Goal: Transaction & Acquisition: Purchase product/service

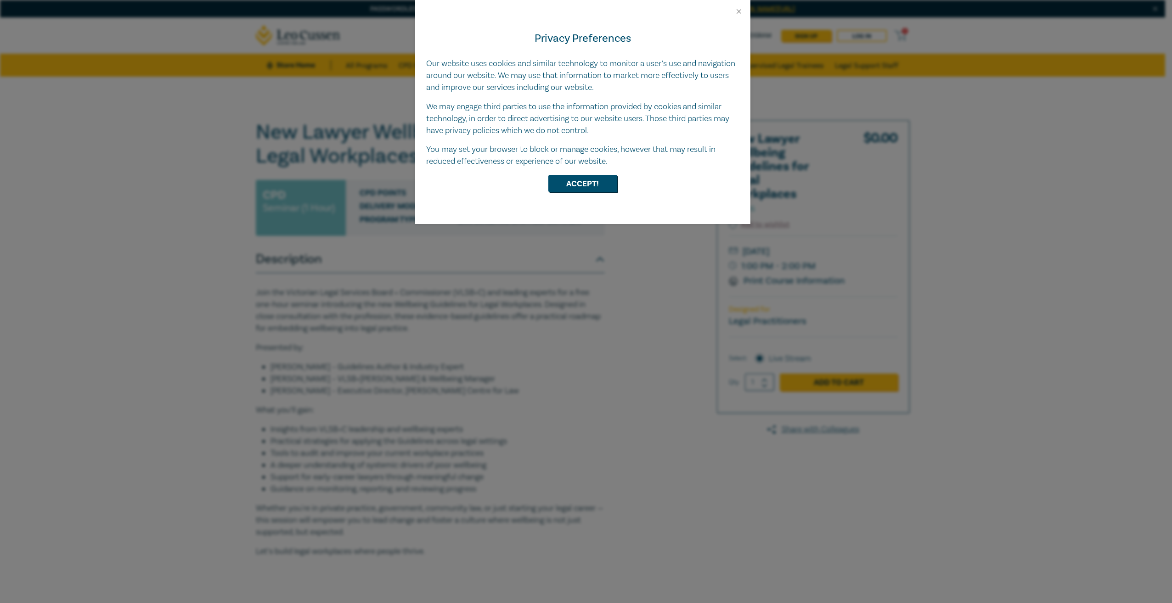
click at [587, 174] on div "Privacy Preferences Our website uses cookies and similar technology to monitor …" at bounding box center [582, 120] width 335 height 209
click at [582, 193] on div "Privacy Preferences Our website uses cookies and similar technology to monitor …" at bounding box center [582, 120] width 335 height 209
click at [575, 186] on button "Accept!" at bounding box center [582, 183] width 69 height 17
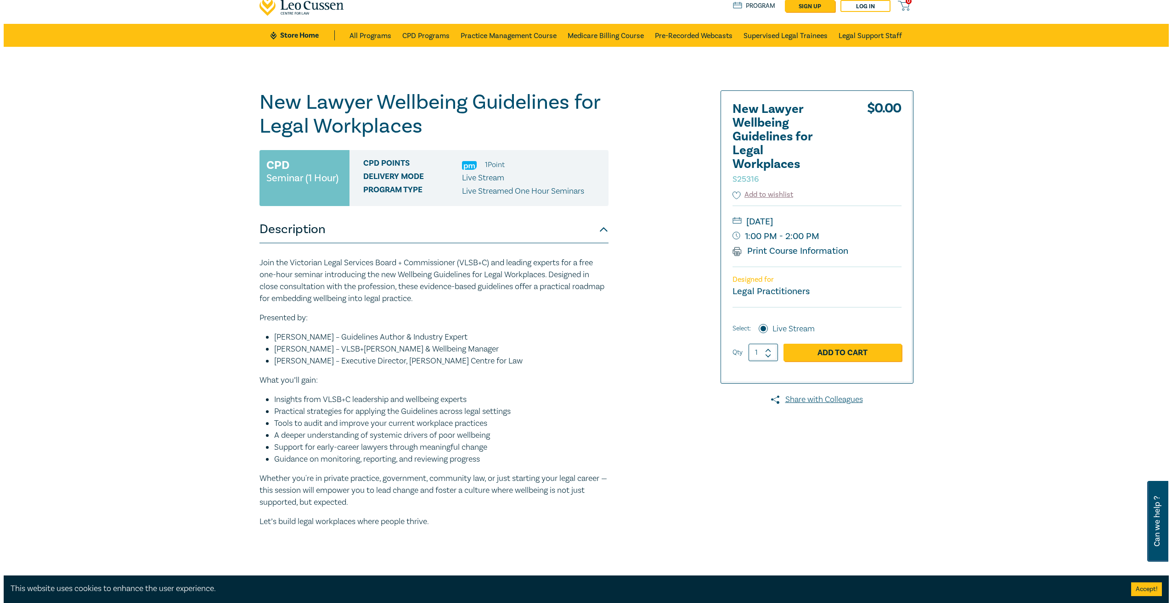
scroll to position [46, 0]
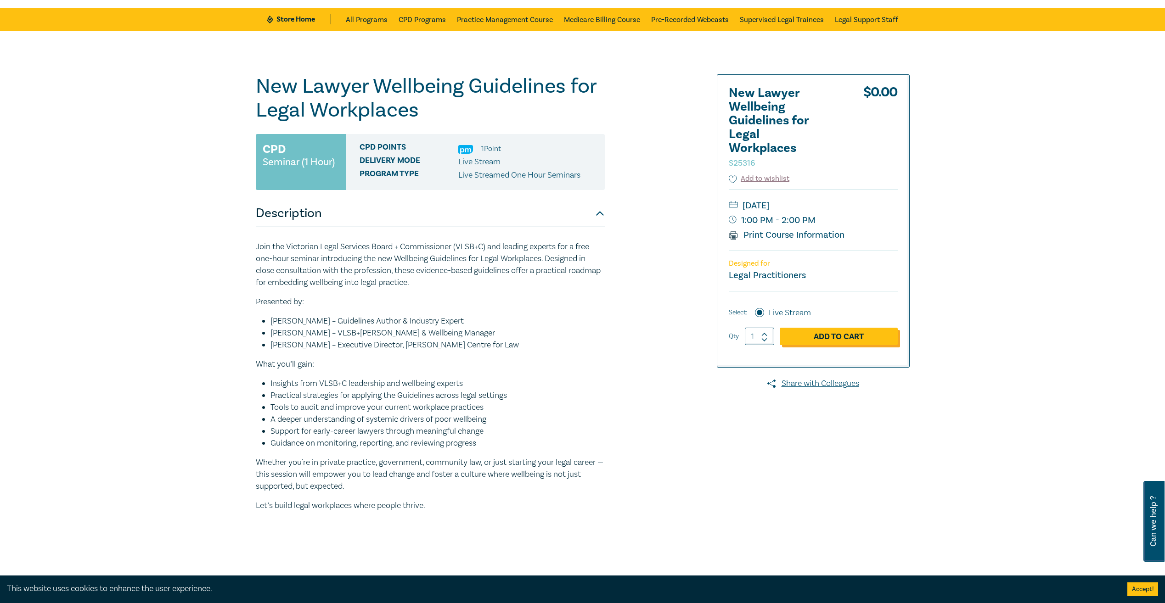
click at [866, 341] on link "Add to Cart" at bounding box center [839, 336] width 118 height 17
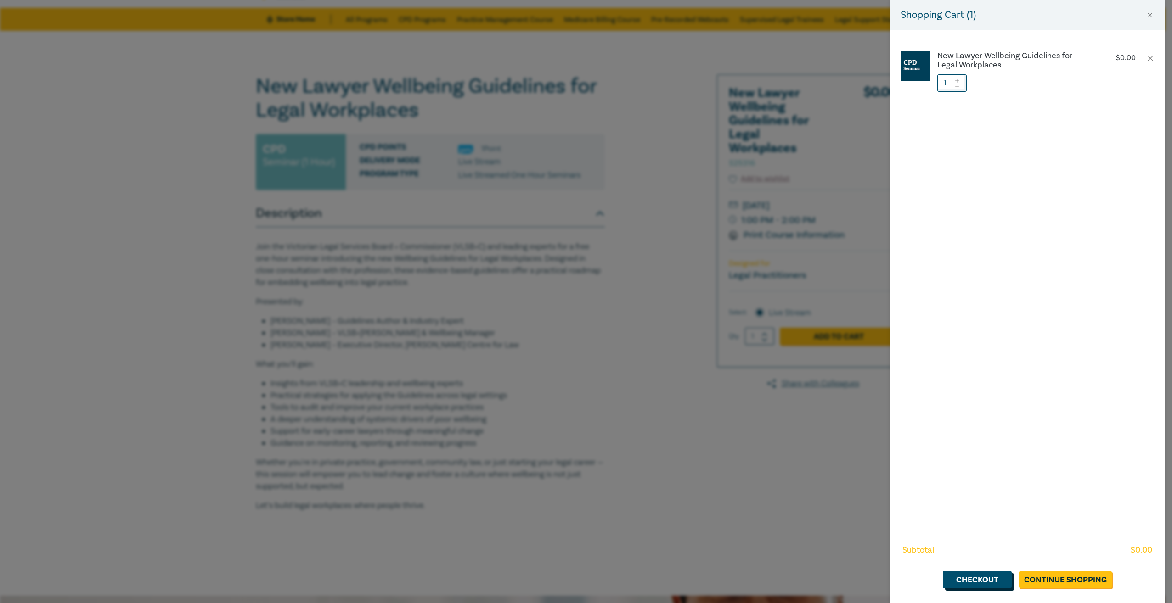
click at [993, 581] on link "Checkout" at bounding box center [977, 579] width 69 height 17
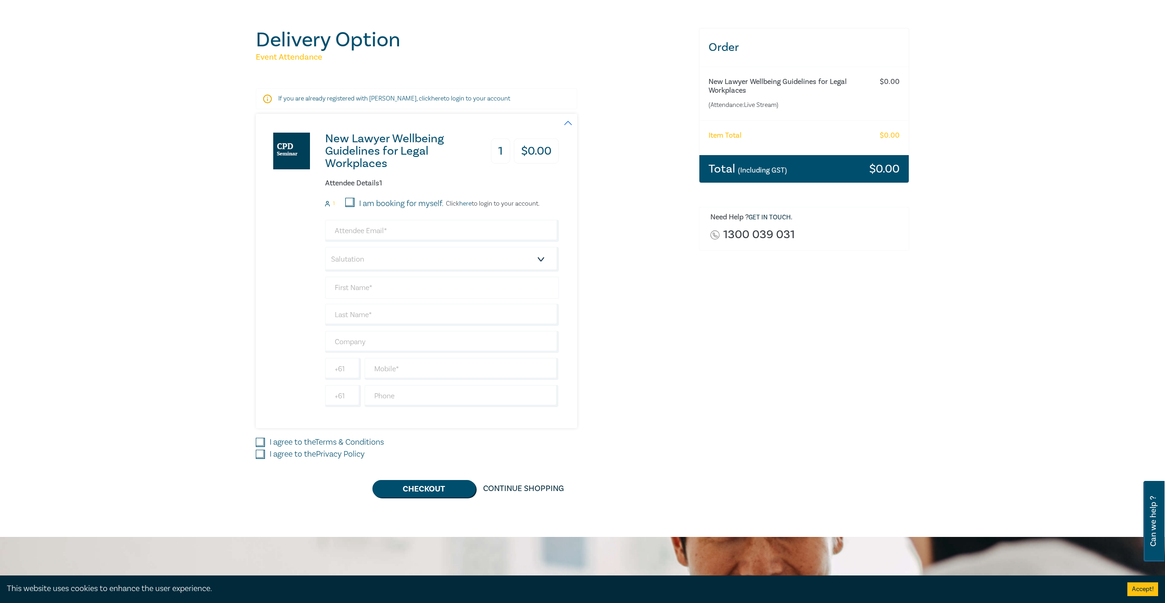
scroll to position [92, 0]
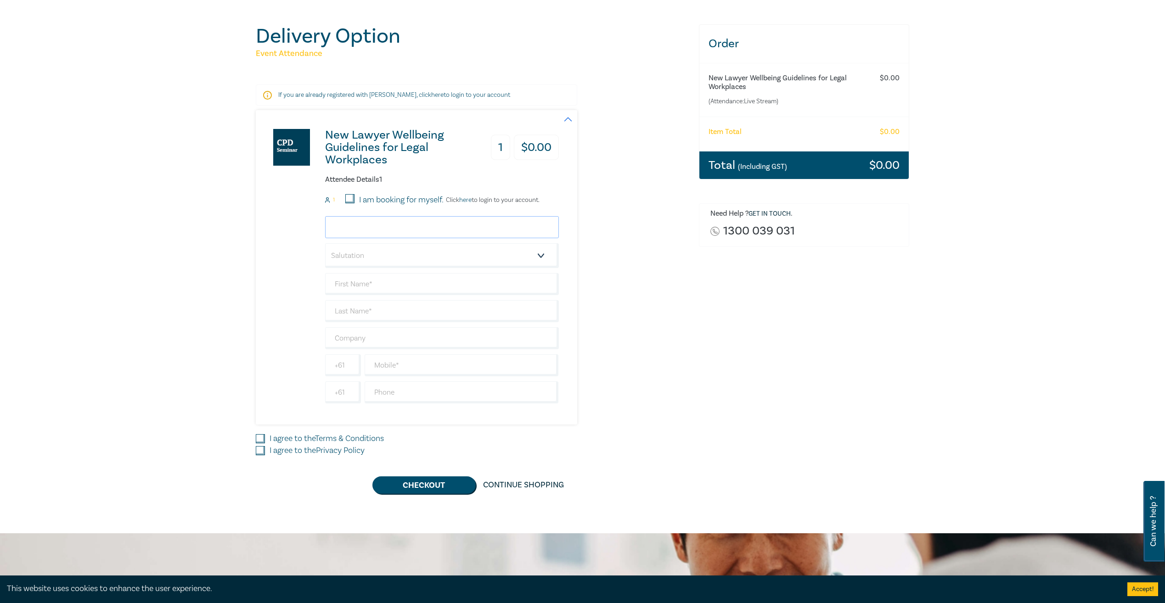
click at [342, 221] on input "email" at bounding box center [442, 227] width 234 height 22
type input "G"
type input "[PERSON_NAME][EMAIL_ADDRESS][PERSON_NAME][DOMAIN_NAME]"
click at [510, 260] on select "Salutation Mr. Mrs. Ms. Miss Dr. Prof. Other" at bounding box center [442, 255] width 234 height 25
select select "Ms."
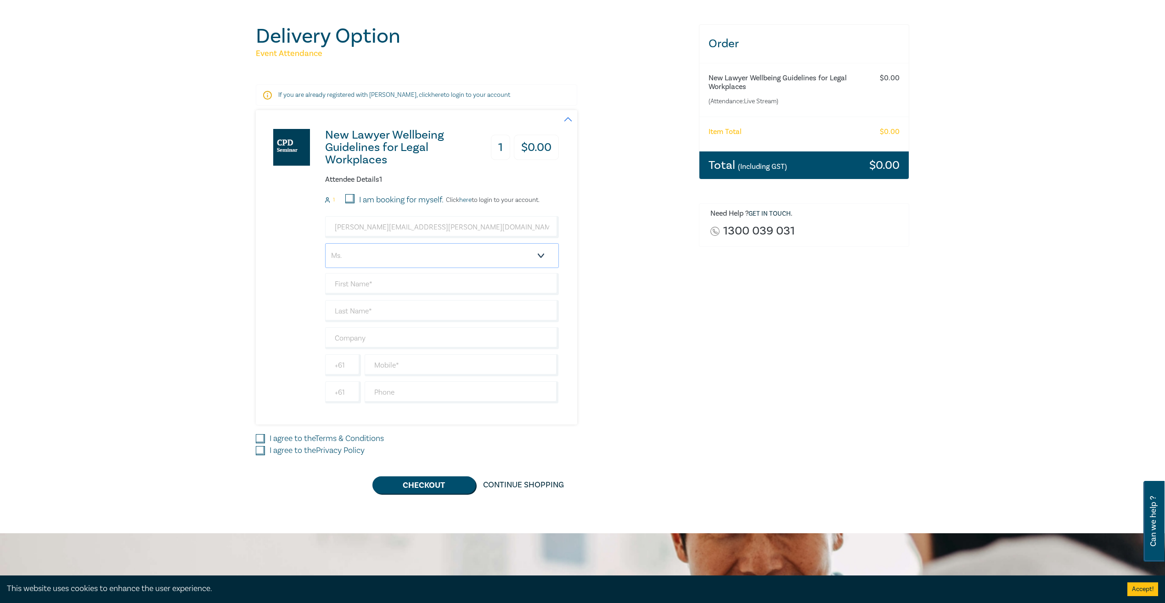
click at [325, 243] on select "Salutation Mr. Mrs. Ms. Miss Dr. Prof. Other" at bounding box center [442, 255] width 234 height 25
click at [347, 282] on input "text" at bounding box center [442, 284] width 234 height 22
type input "[PERSON_NAME]"
click at [382, 342] on input "text" at bounding box center [442, 338] width 234 height 22
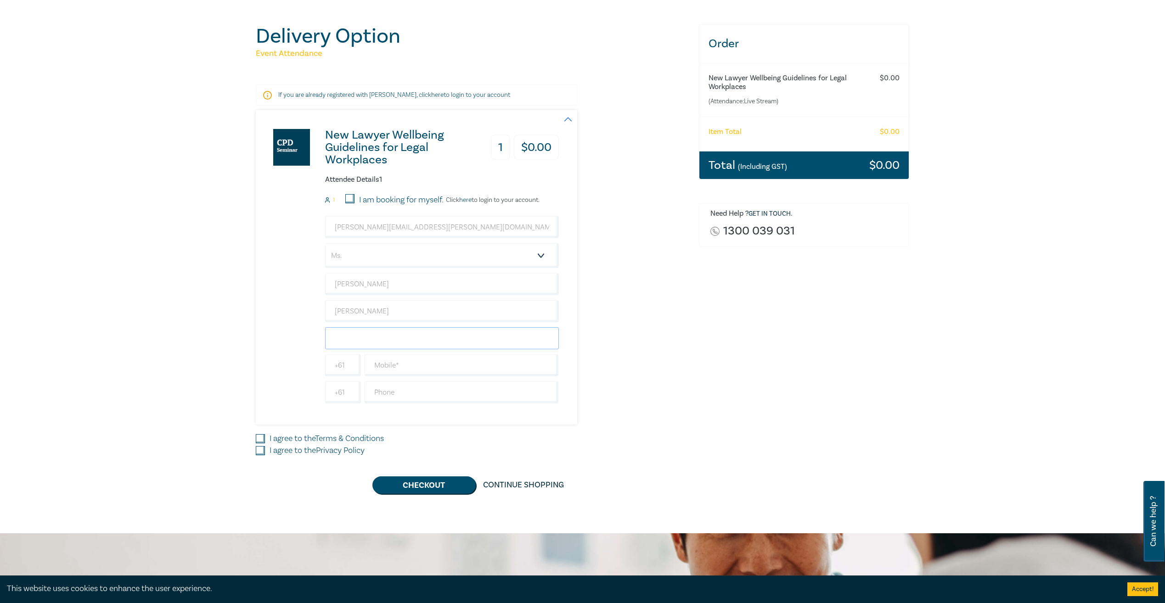
type input ";"
type input "[PERSON_NAME] & Associates"
click at [166, 265] on div "Delivery Option Event Attendance If you are already registered with [PERSON_NAM…" at bounding box center [582, 259] width 1165 height 549
click at [391, 364] on input "text" at bounding box center [462, 366] width 194 height 22
click at [672, 409] on div "New Lawyer Wellbeing Guidelines for Legal Workplaces 1 $ 0.00 Attendee Details …" at bounding box center [472, 267] width 432 height 315
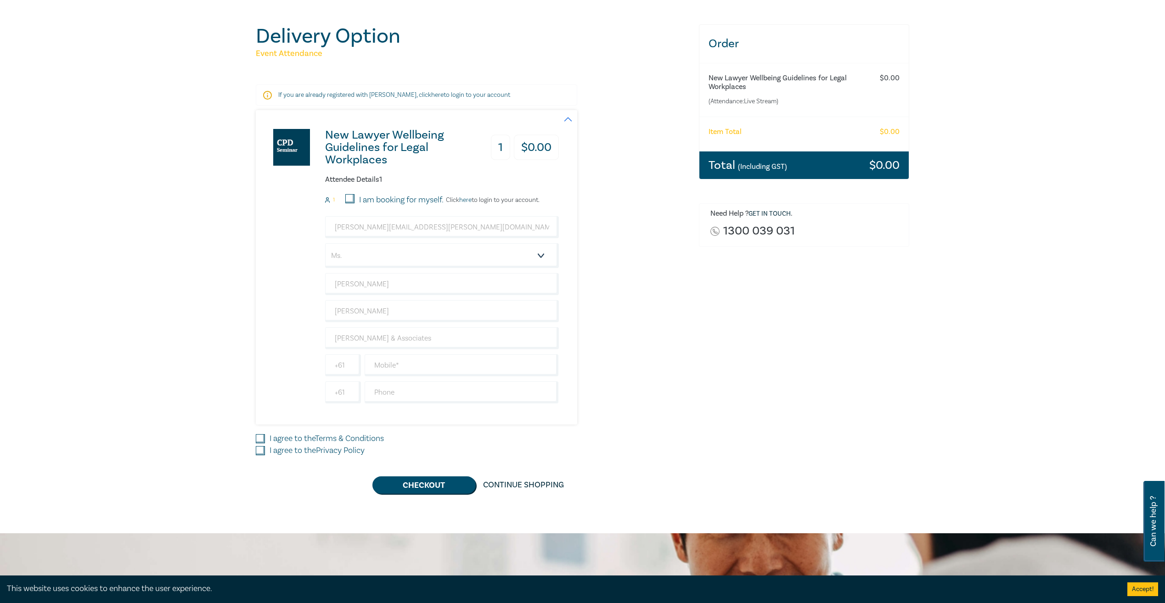
click at [259, 450] on input "I agree to the Privacy Policy" at bounding box center [260, 450] width 9 height 9
checkbox input "true"
click at [254, 437] on div "Delivery Option Event Attendance If you are already registered with [PERSON_NAM…" at bounding box center [471, 259] width 443 height 470
click at [259, 436] on input "I agree to the Terms & Conditions" at bounding box center [260, 438] width 9 height 9
checkbox input "true"
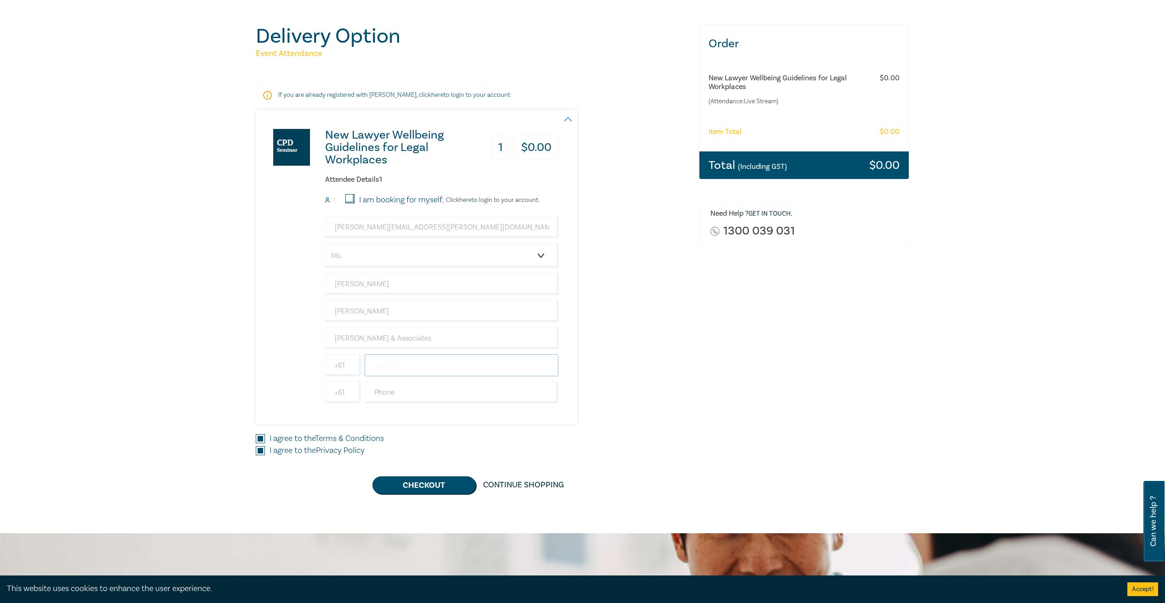
drag, startPoint x: 415, startPoint y: 363, endPoint x: 430, endPoint y: 366, distance: 15.9
click at [415, 363] on input "text" at bounding box center [462, 366] width 194 height 22
type input "0400 479 766"
click at [345, 197] on div "I am booking for myself." at bounding box center [389, 200] width 109 height 12
click at [349, 197] on input "I am booking for myself." at bounding box center [349, 198] width 9 height 9
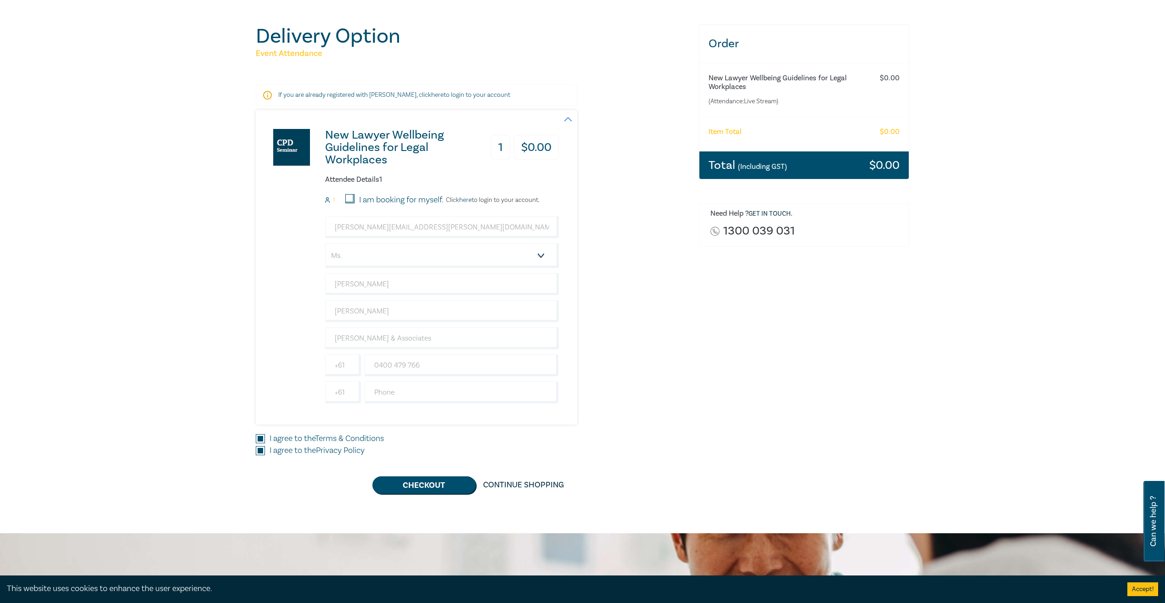
checkbox input "true"
click at [437, 497] on div "Delivery Option Event Attendance If you are already registered with [PERSON_NAM…" at bounding box center [582, 259] width 1165 height 549
click at [429, 486] on button "Checkout" at bounding box center [423, 485] width 103 height 17
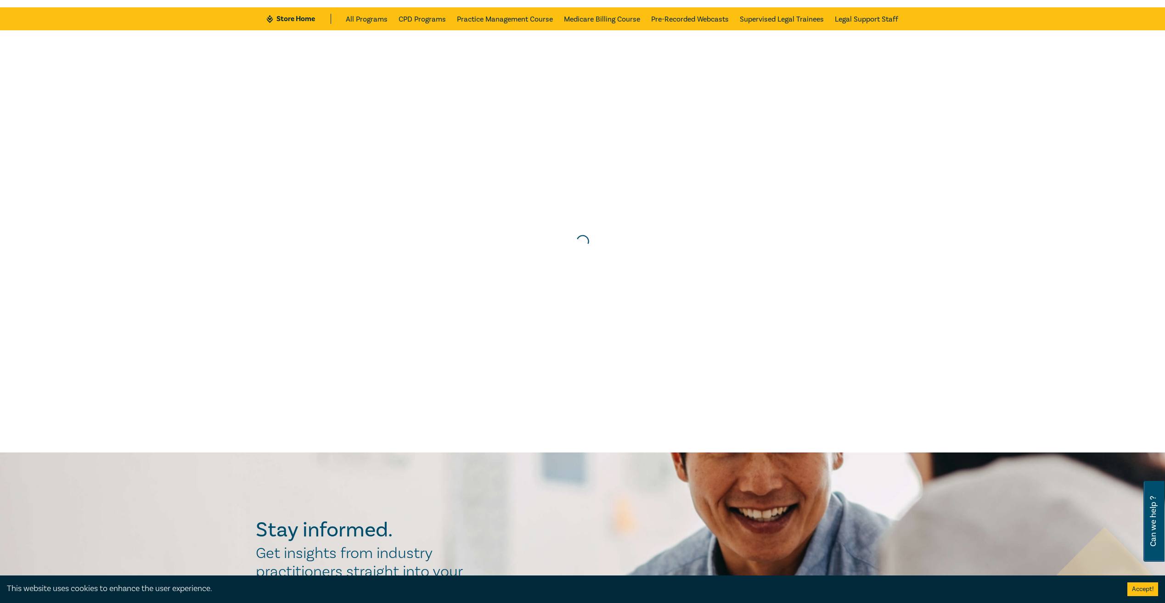
scroll to position [0, 0]
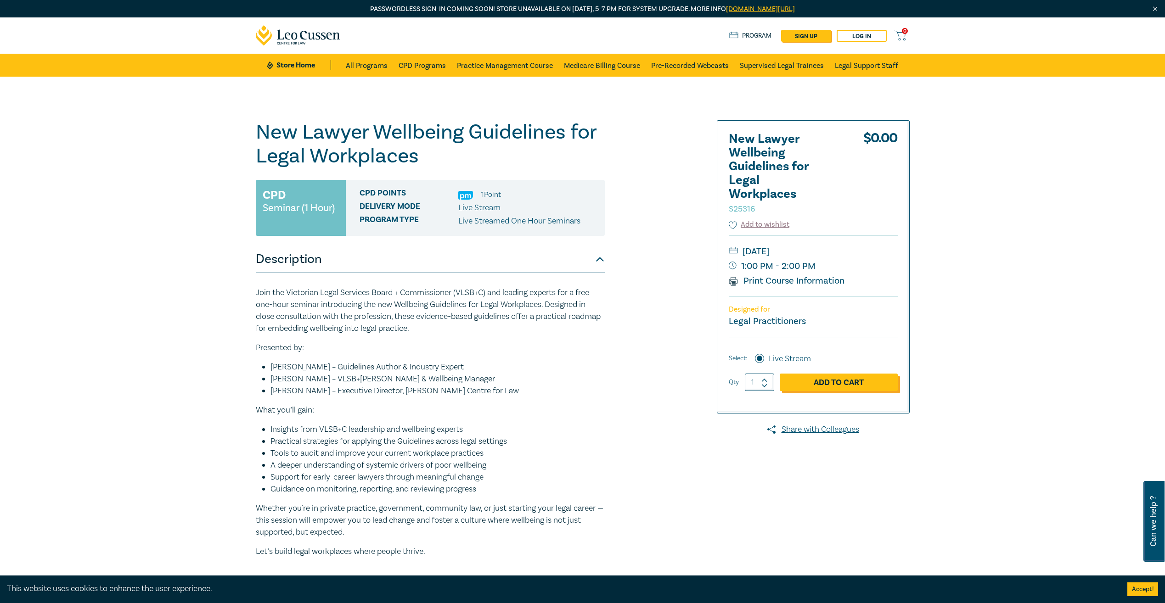
click at [842, 383] on link "Add to Cart" at bounding box center [839, 382] width 118 height 17
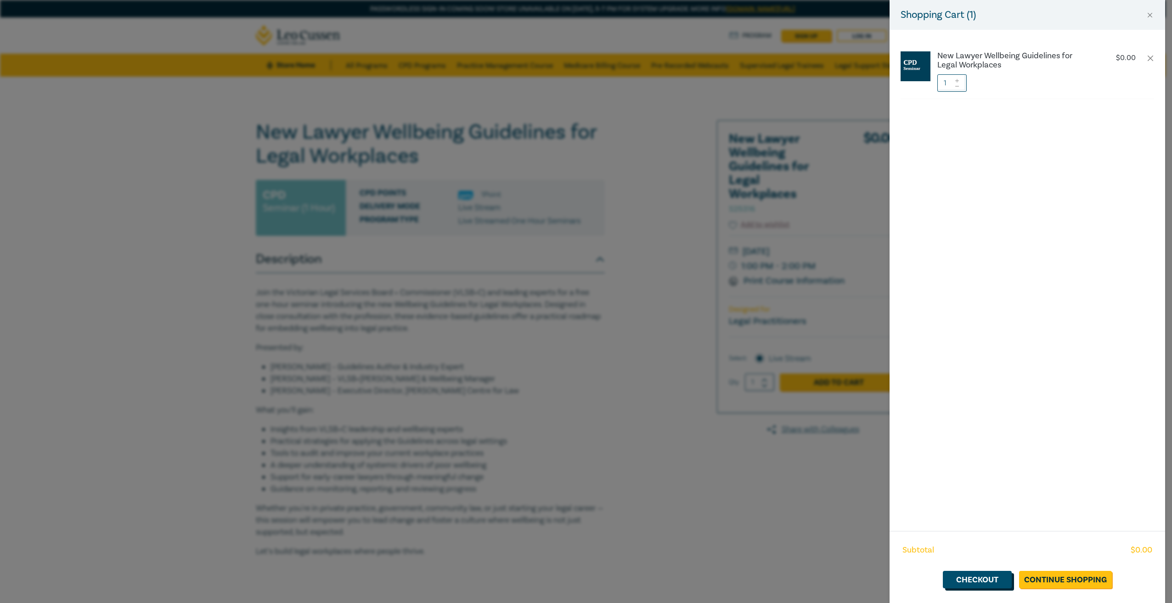
click at [986, 579] on link "Checkout" at bounding box center [977, 579] width 69 height 17
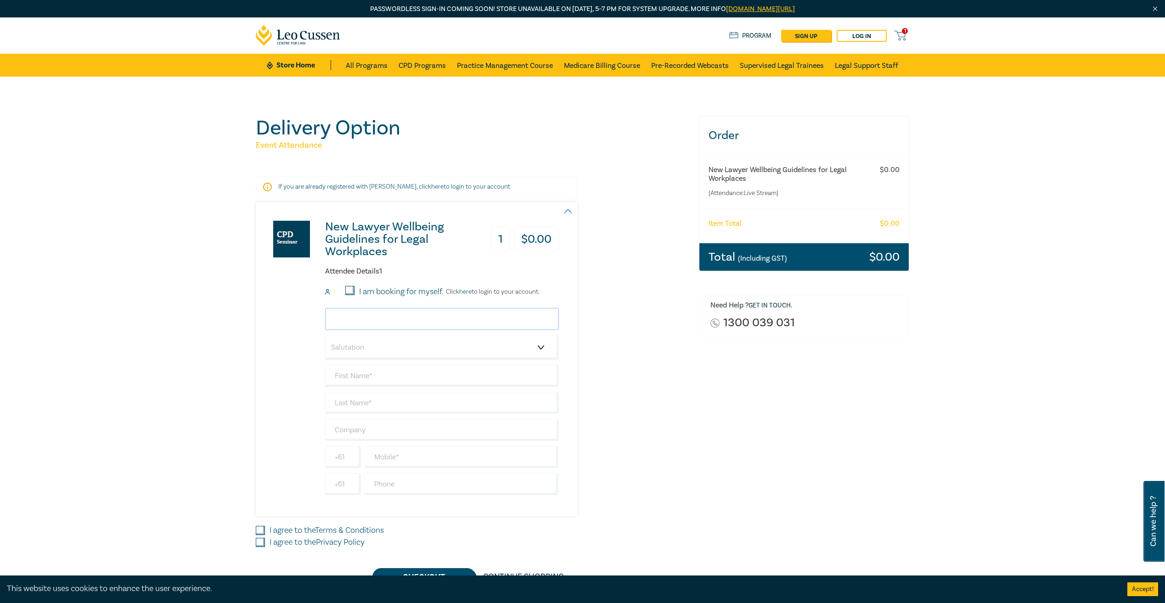
click at [347, 322] on input "email" at bounding box center [442, 319] width 234 height 22
type input "helen@lebrun.com.au"
click at [370, 353] on select "Salutation Mr. Mrs. Ms. Miss Dr. Prof. Other" at bounding box center [442, 347] width 234 height 25
select select "Ms."
click at [325, 335] on select "Salutation Mr. Mrs. Ms. Miss Dr. Prof. Other" at bounding box center [442, 347] width 234 height 25
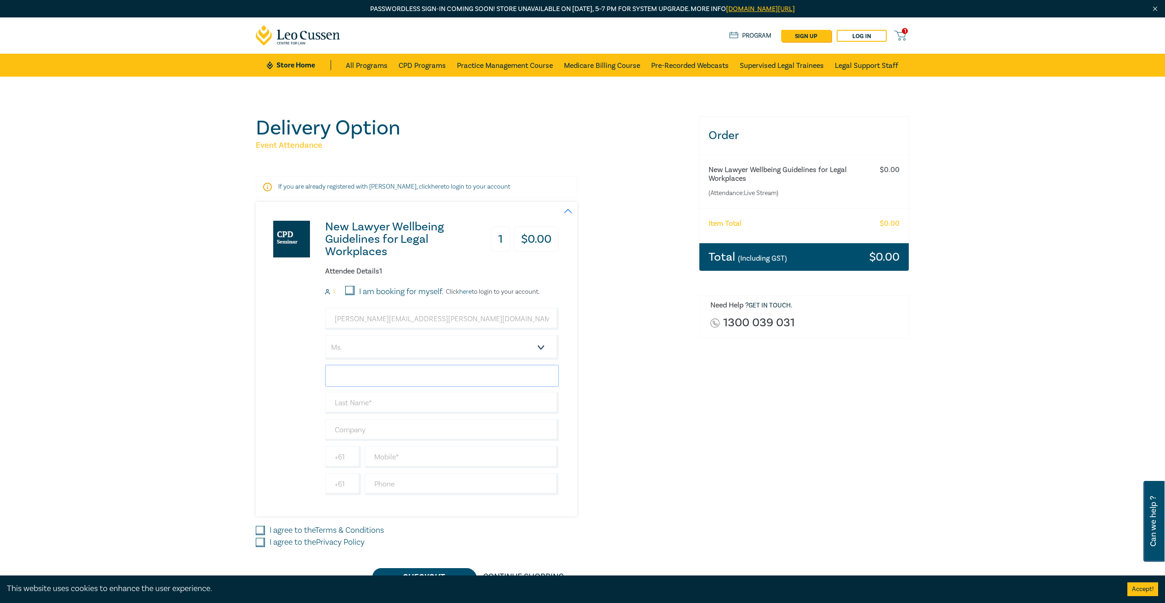
click at [367, 379] on input "text" at bounding box center [442, 376] width 234 height 22
type input "Helen"
type input "[PERSON_NAME]"
drag, startPoint x: 700, startPoint y: 451, endPoint x: 605, endPoint y: 450, distance: 95.1
click at [700, 451] on div "Order New Lawyer Wellbeing Guidelines for Legal Workplaces (Attendance: Live St…" at bounding box center [804, 351] width 222 height 470
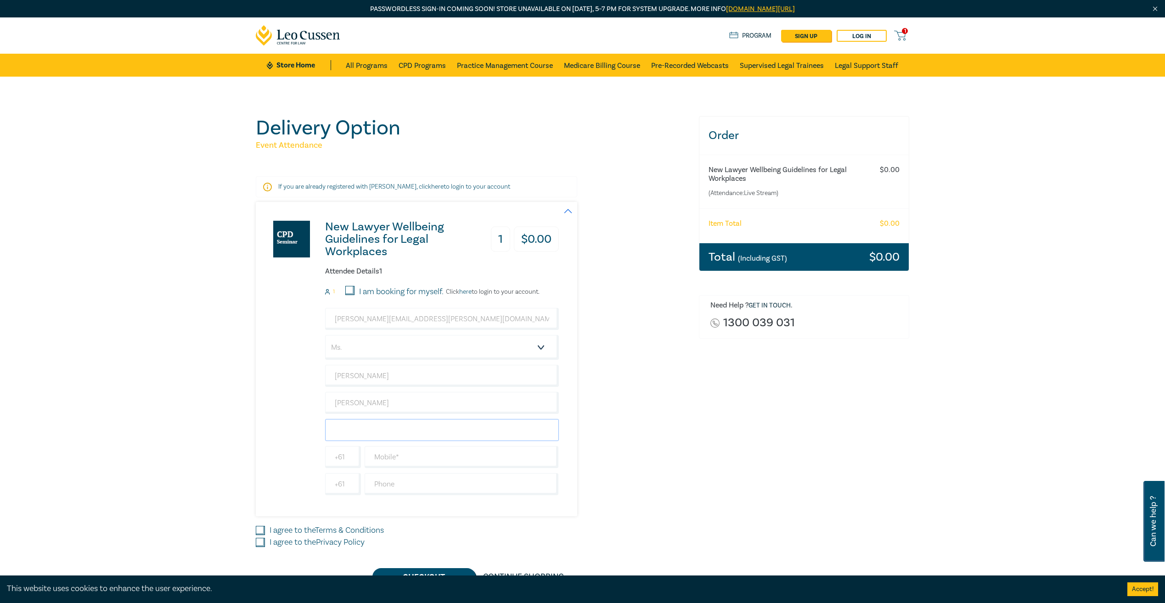
click at [437, 431] on input "text" at bounding box center [442, 430] width 234 height 22
type input "[PERSON_NAME] & Associates"
click at [410, 462] on input "text" at bounding box center [462, 457] width 194 height 22
click at [700, 448] on div "Order New Lawyer Wellbeing Guidelines for Legal Workplaces (Attendance: Live St…" at bounding box center [804, 351] width 222 height 470
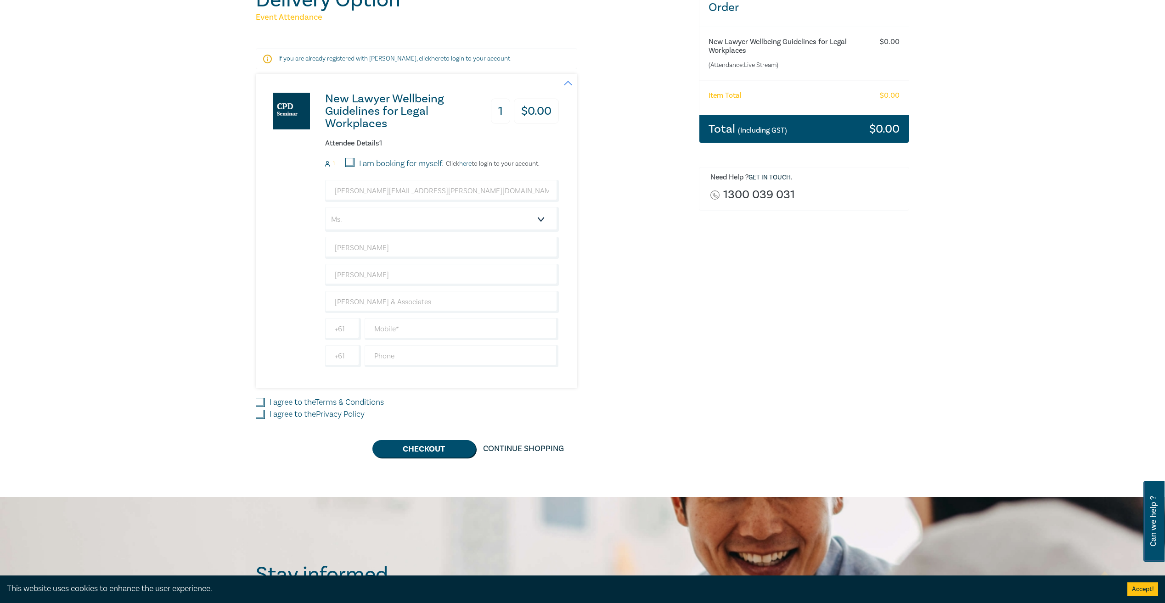
scroll to position [138, 0]
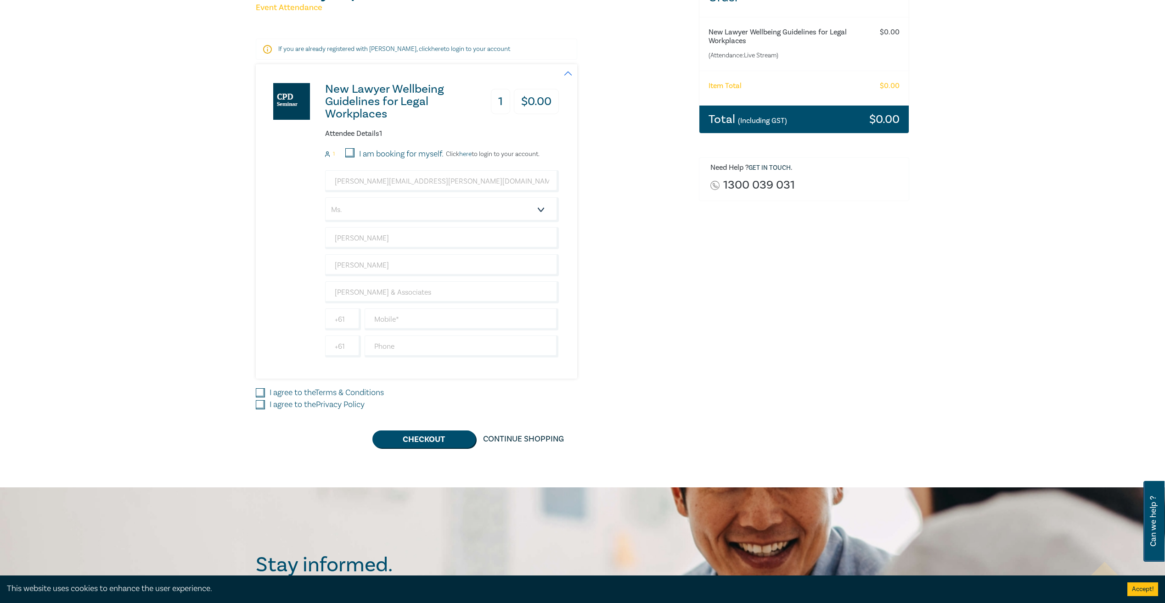
click at [272, 392] on label "I agree to the Terms & Conditions" at bounding box center [327, 393] width 114 height 12
click at [262, 395] on input "I agree to the Terms & Conditions" at bounding box center [260, 393] width 9 height 9
checkbox input "true"
click at [261, 401] on input "I agree to the Privacy Policy" at bounding box center [260, 404] width 9 height 9
checkbox input "true"
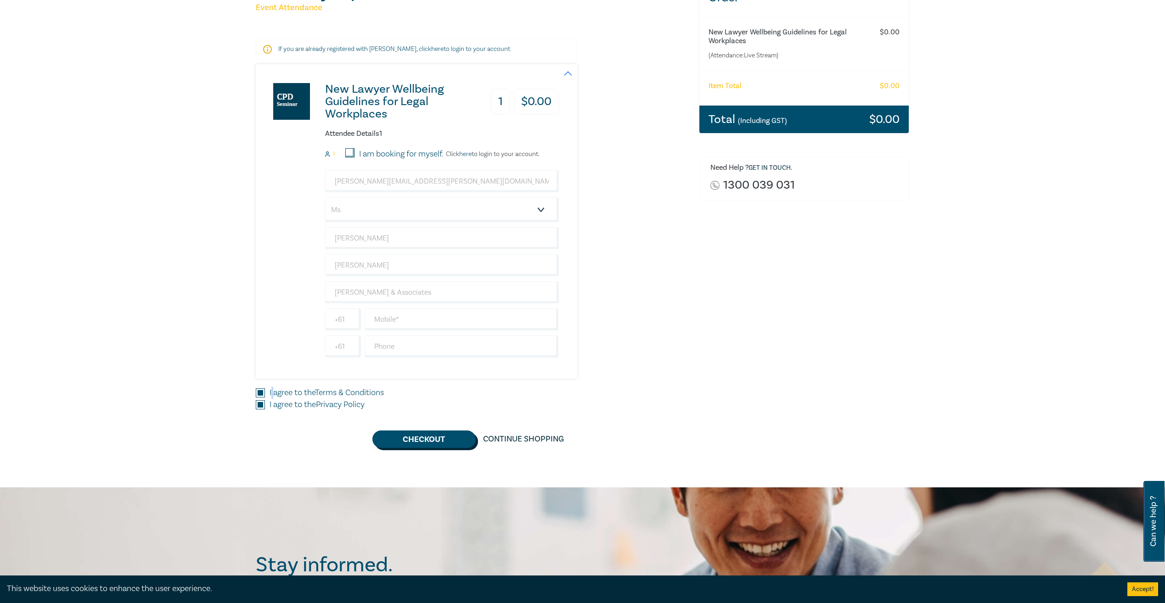
click at [417, 440] on button "Checkout" at bounding box center [423, 439] width 103 height 17
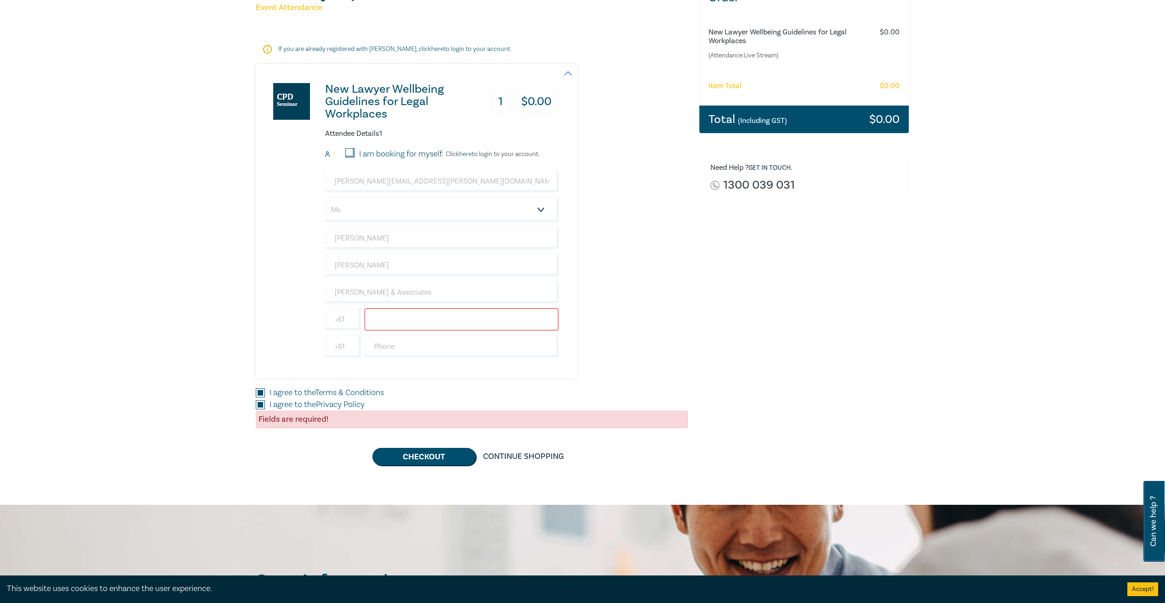
click at [413, 318] on input "text" at bounding box center [462, 320] width 194 height 22
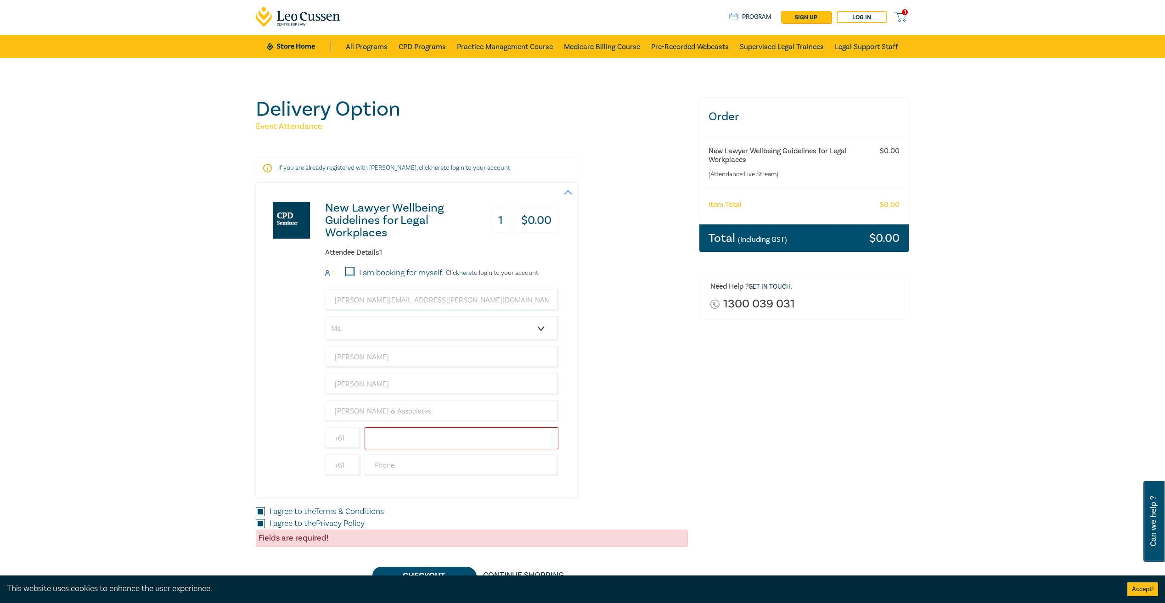
scroll to position [0, 0]
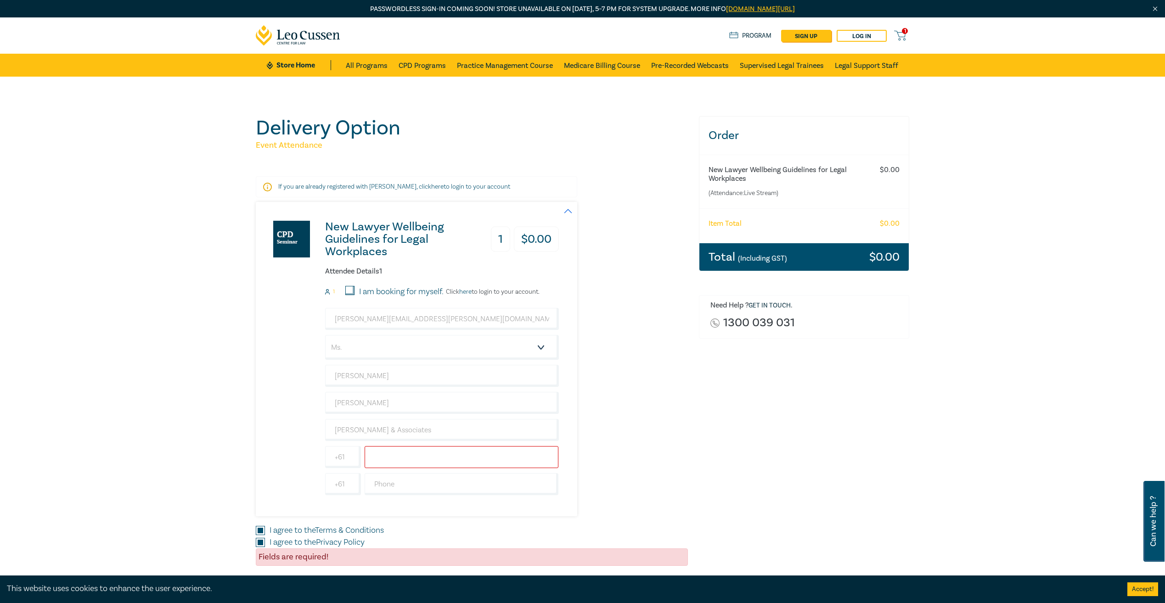
click at [490, 468] on input "text" at bounding box center [462, 457] width 194 height 22
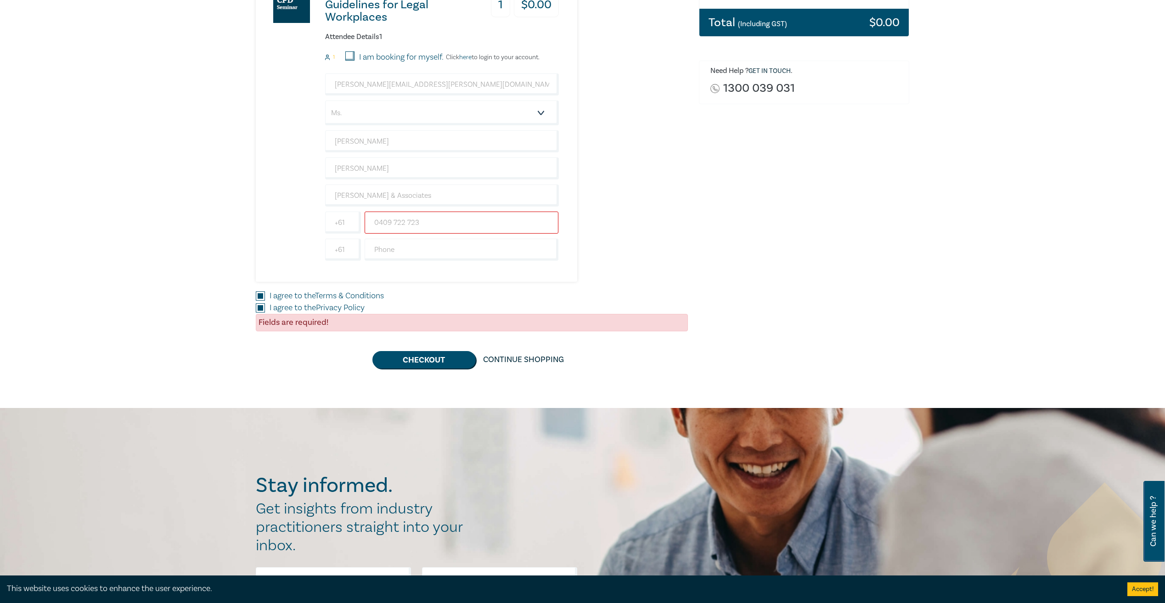
scroll to position [276, 0]
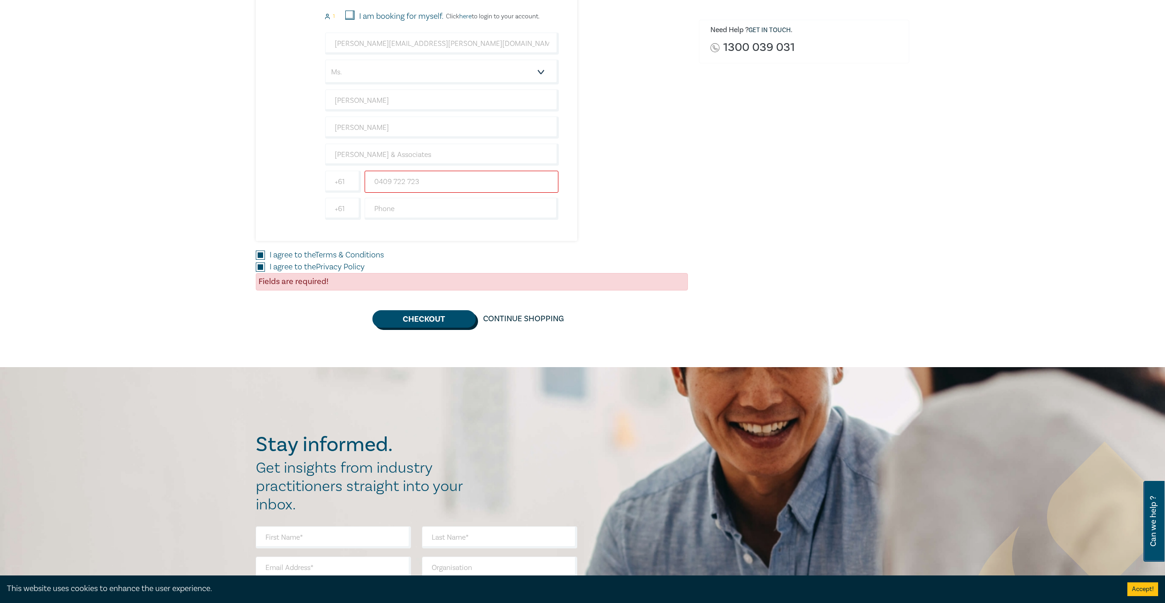
type input "0409 722 723"
click at [422, 321] on button "Checkout" at bounding box center [423, 318] width 103 height 17
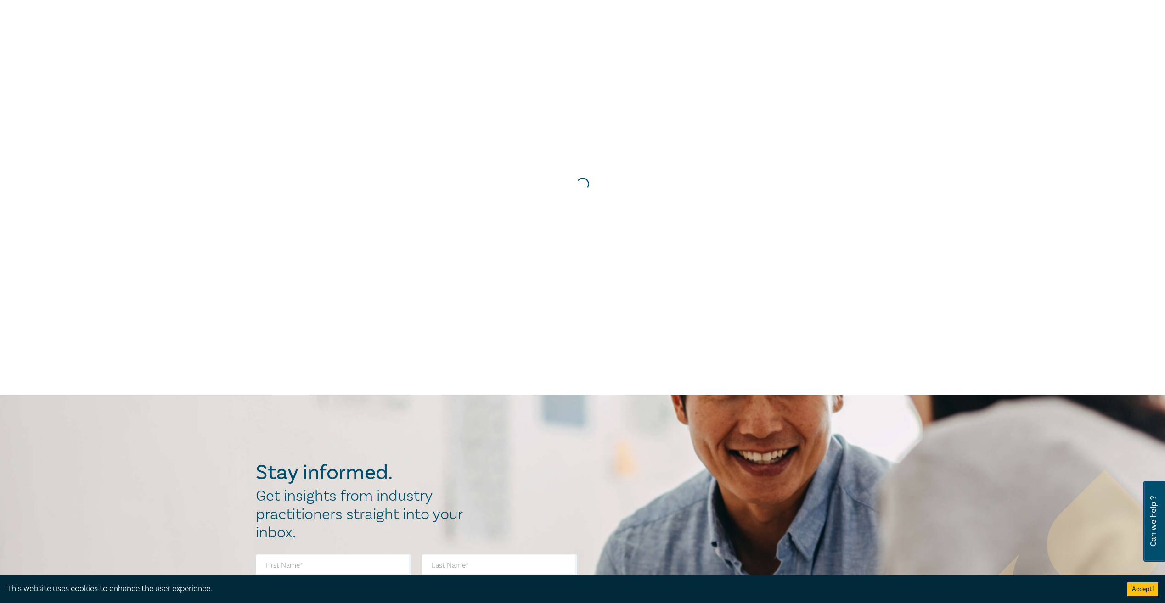
scroll to position [0, 0]
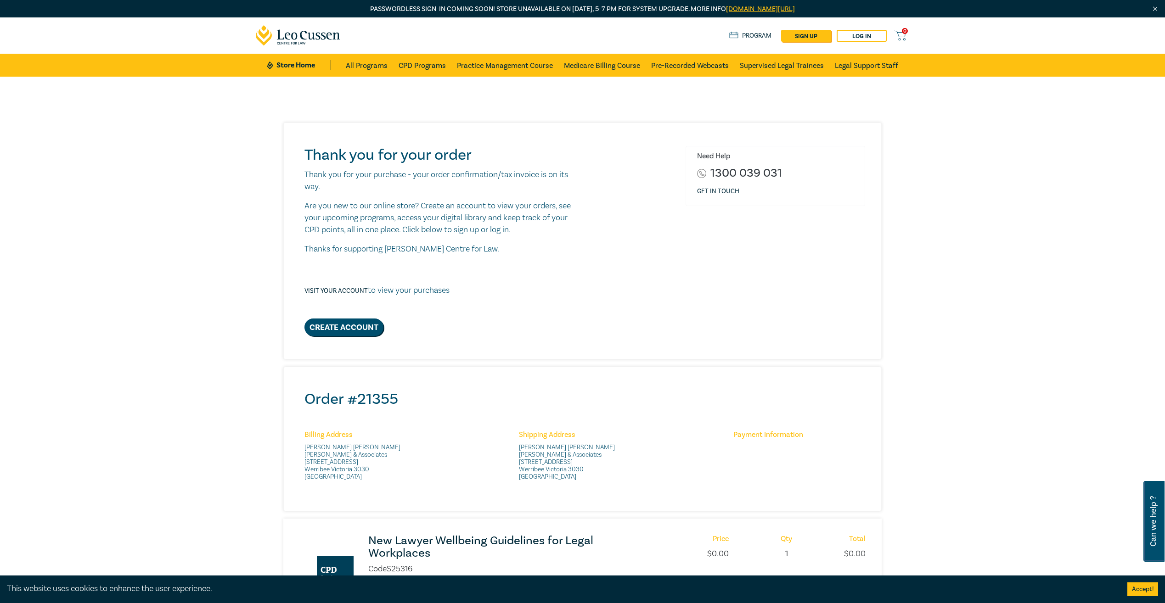
click at [552, 380] on div "Order # 21355 Billing Address Helen Le Brun Le Brun & Associates 7 Bridge Stree…" at bounding box center [582, 439] width 597 height 144
